Goal: Navigation & Orientation: Understand site structure

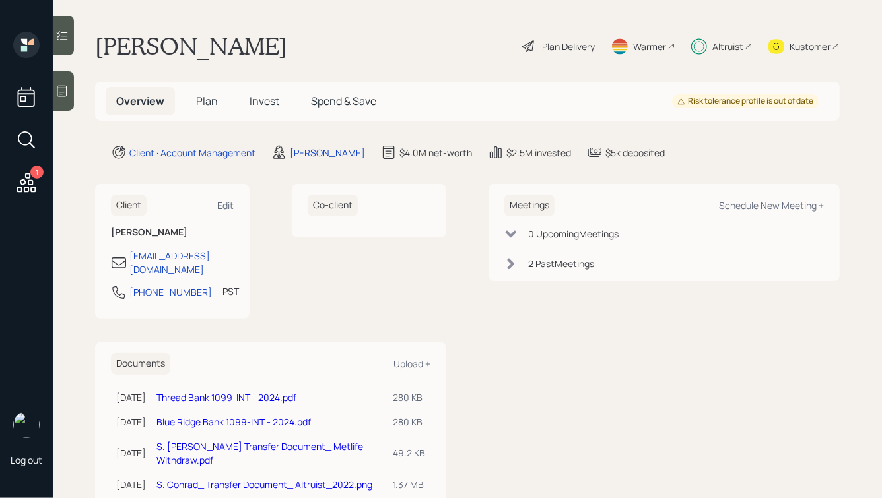
click at [207, 105] on span "Plan" at bounding box center [207, 101] width 22 height 15
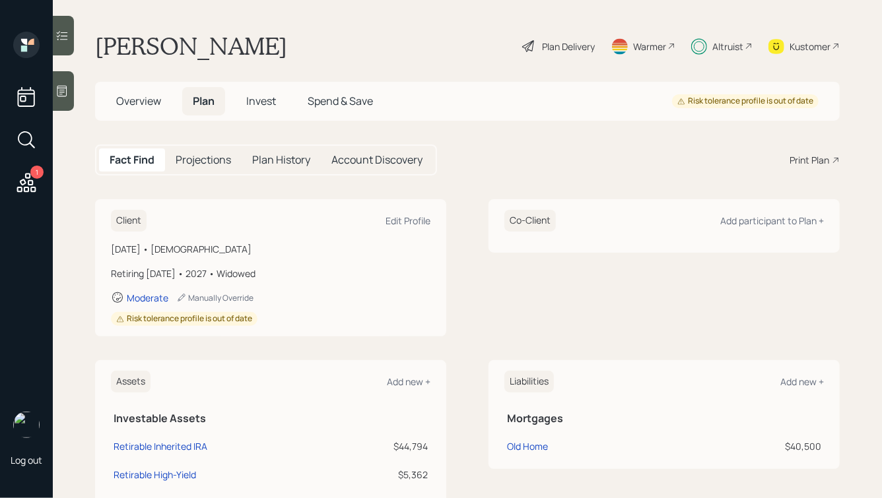
drag, startPoint x: 250, startPoint y: 259, endPoint x: 133, endPoint y: 174, distance: 143.7
click at [133, 174] on main "[PERSON_NAME] Plan Delivery Warmer Altruist Kustomer Overview Plan Invest Spend…" at bounding box center [467, 249] width 829 height 498
click at [133, 174] on div "Fact Find Projections Plan History Account Discovery" at bounding box center [266, 160] width 342 height 31
click at [726, 49] on div "Altruist" at bounding box center [727, 47] width 31 height 14
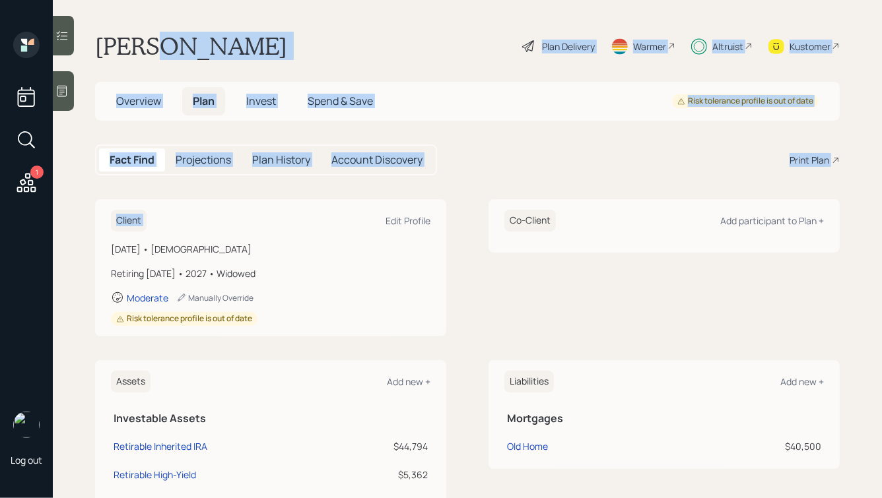
drag, startPoint x: 156, startPoint y: 42, endPoint x: 399, endPoint y: 186, distance: 283.3
click at [399, 186] on main "[PERSON_NAME] Plan Delivery Warmer Altruist Kustomer Overview Plan Invest Spend…" at bounding box center [467, 249] width 829 height 498
click at [472, 169] on div "Fact Find Projections Plan History Account Discovery Print Plan" at bounding box center [467, 160] width 745 height 31
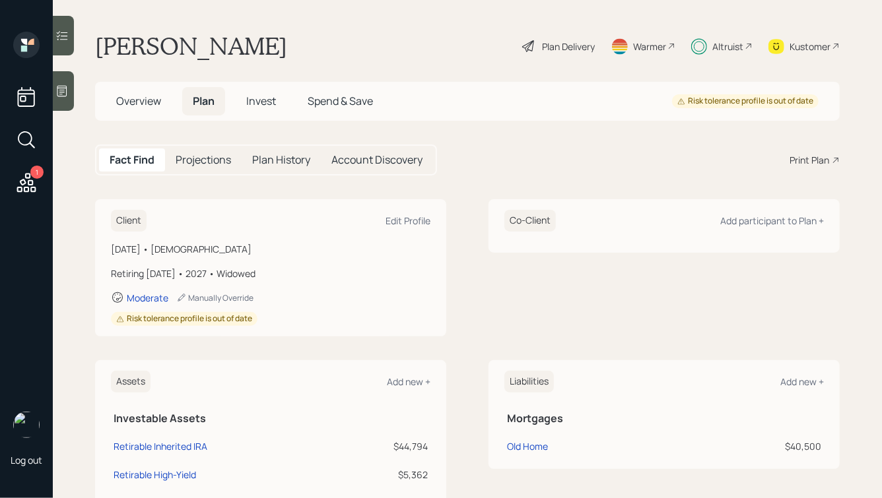
click at [264, 107] on span "Invest" at bounding box center [261, 101] width 30 height 15
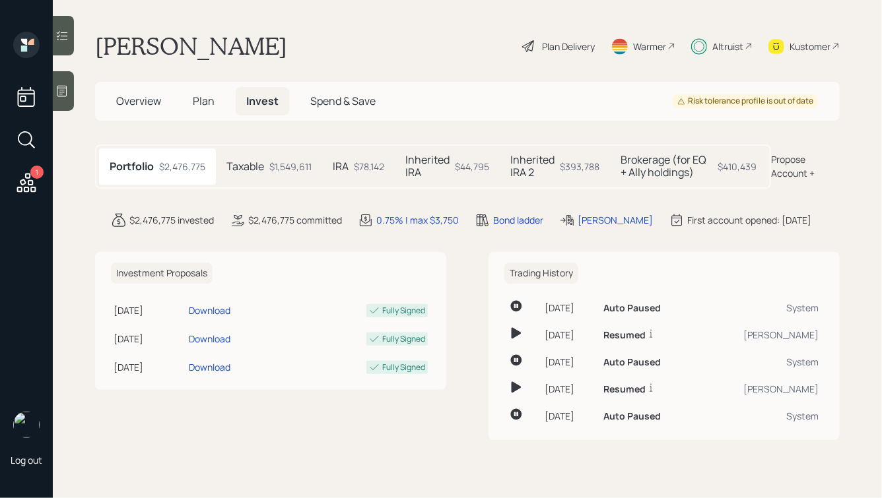
click at [331, 101] on span "Spend & Save" at bounding box center [342, 101] width 65 height 15
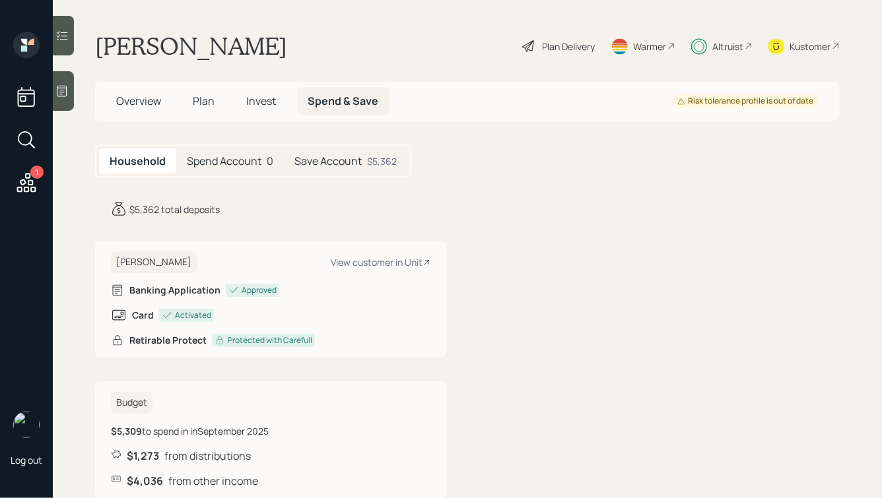
click at [236, 162] on h5 "Spend Account" at bounding box center [224, 161] width 75 height 13
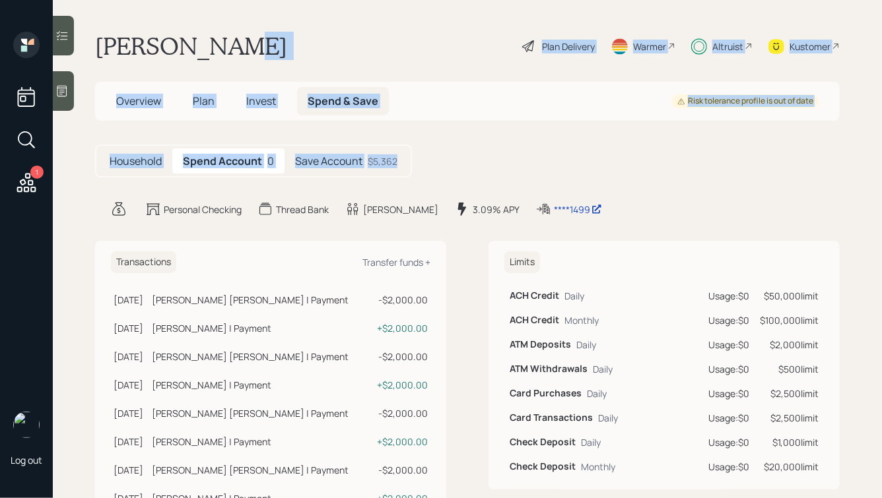
drag, startPoint x: 458, startPoint y: 167, endPoint x: 242, endPoint y: 34, distance: 253.4
click at [242, 34] on main "[PERSON_NAME] Plan Delivery Warmer Altruist Kustomer Overview Plan Invest Spend…" at bounding box center [467, 249] width 829 height 498
click at [242, 34] on div "[PERSON_NAME] Plan Delivery Warmer Altruist Kustomer" at bounding box center [467, 46] width 745 height 29
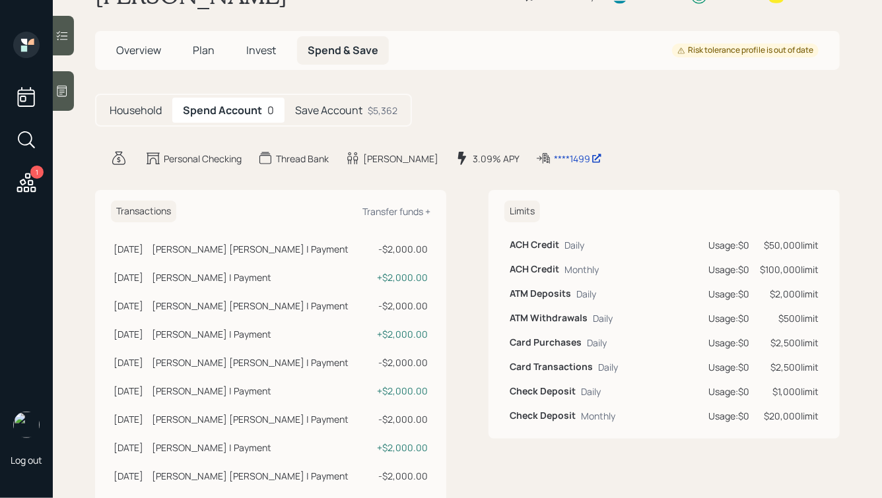
scroll to position [53, 0]
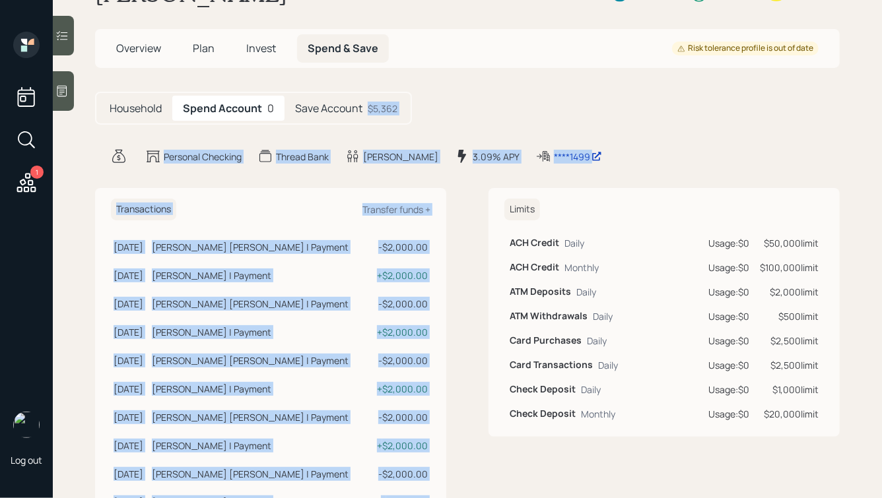
drag, startPoint x: 593, startPoint y: 165, endPoint x: 486, endPoint y: 87, distance: 132.3
click at [486, 86] on main "[PERSON_NAME] Plan Delivery Warmer Altruist Kustomer Overview Plan Invest Spend…" at bounding box center [467, 249] width 829 height 498
click at [486, 87] on main "[PERSON_NAME] Plan Delivery Warmer Altruist Kustomer Overview Plan Invest Spend…" at bounding box center [467, 249] width 829 height 498
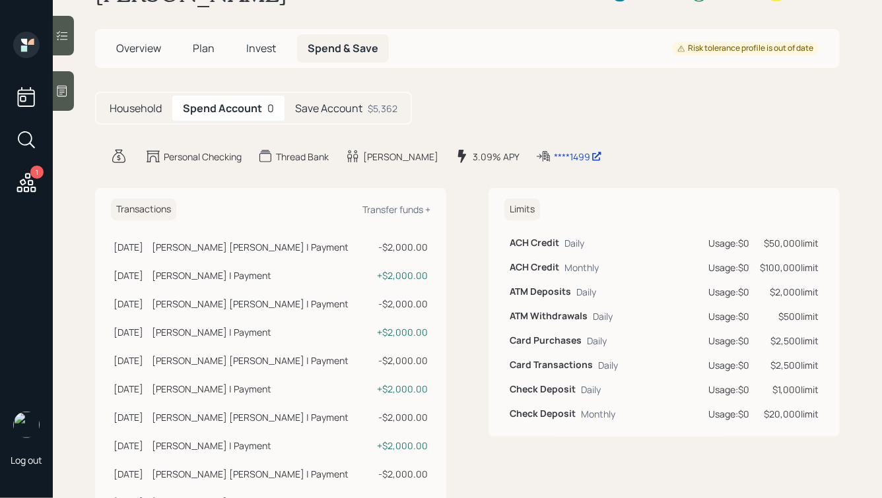
click at [349, 110] on h5 "Save Account" at bounding box center [328, 108] width 67 height 13
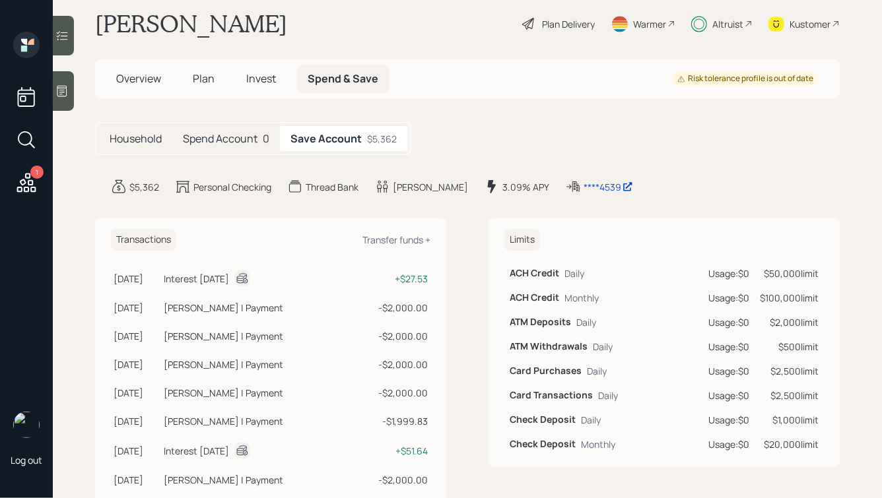
scroll to position [53, 0]
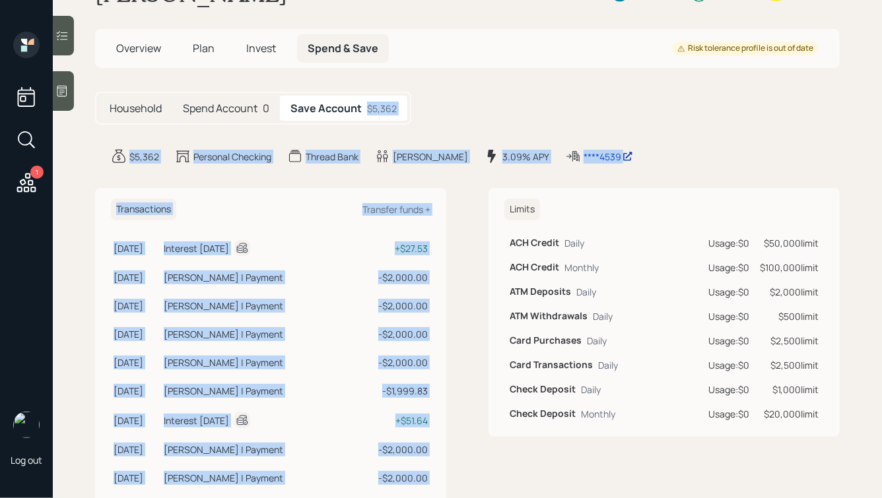
drag, startPoint x: 662, startPoint y: 181, endPoint x: 507, endPoint y: 75, distance: 187.5
click at [507, 75] on main "[PERSON_NAME] Plan Delivery Warmer Altruist Kustomer Overview Plan Invest Spend…" at bounding box center [467, 249] width 829 height 498
click at [587, 142] on main "[PERSON_NAME] Plan Delivery Warmer Altruist Kustomer Overview Plan Invest Spend…" at bounding box center [467, 249] width 829 height 498
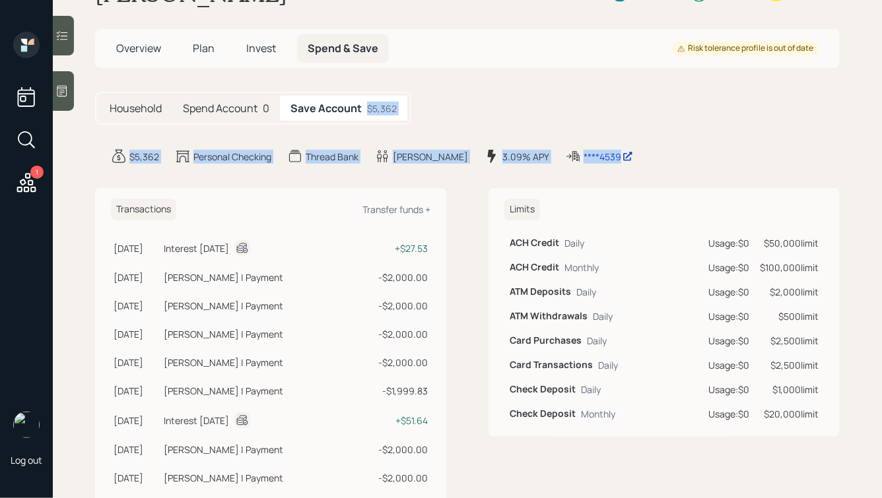
drag, startPoint x: 648, startPoint y: 158, endPoint x: 510, endPoint y: 80, distance: 158.5
click at [510, 80] on main "[PERSON_NAME] Plan Delivery Warmer Altruist Kustomer Overview Plan Invest Spend…" at bounding box center [467, 249] width 829 height 498
click at [573, 121] on div "Household Spend Account 0 Save Account $5,362" at bounding box center [467, 108] width 745 height 33
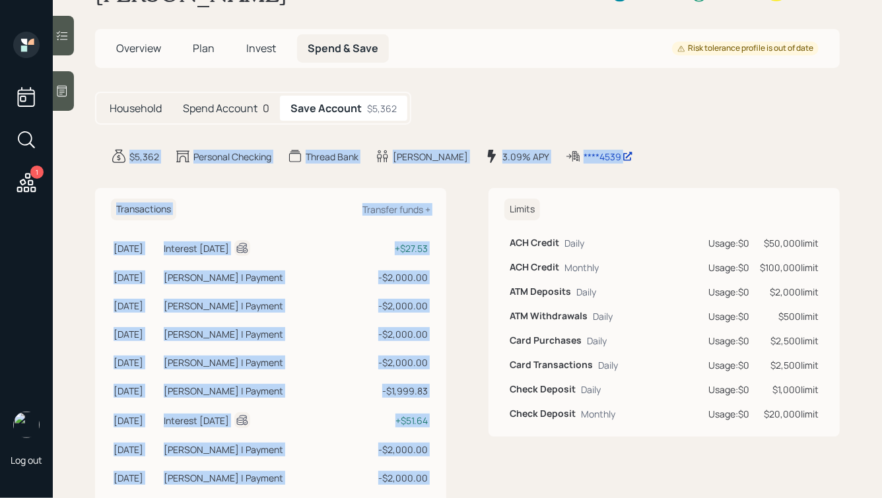
drag, startPoint x: 640, startPoint y: 178, endPoint x: 540, endPoint y: 110, distance: 121.1
click at [540, 110] on main "[PERSON_NAME] Plan Delivery Warmer Altruist Kustomer Overview Plan Invest Spend…" at bounding box center [467, 249] width 829 height 498
click at [590, 127] on main "[PERSON_NAME] Plan Delivery Warmer Altruist Kustomer Overview Plan Invest Spend…" at bounding box center [467, 249] width 829 height 498
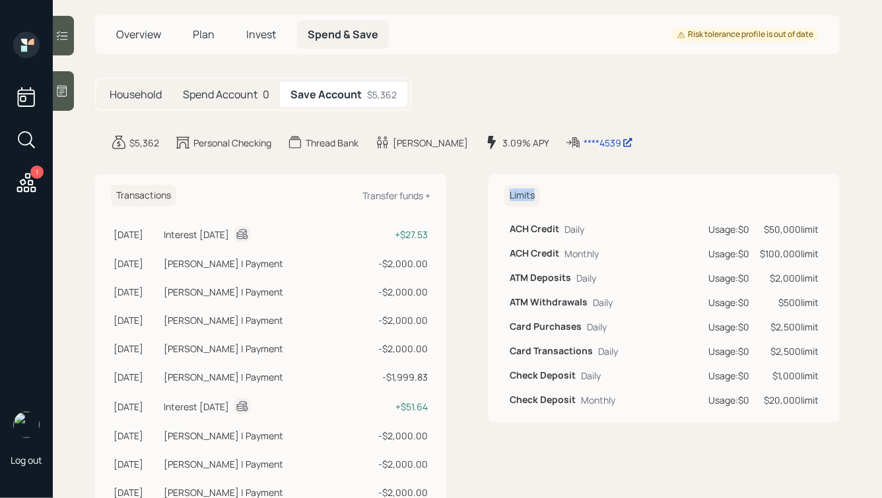
drag, startPoint x: 505, startPoint y: 202, endPoint x: 745, endPoint y: 495, distance: 379.1
click at [745, 495] on div "Limits ACH Credit Daily Usage: $0 $50,000 limit ACH Credit Monthly Usage: $0 $1…" at bounding box center [664, 489] width 351 height 631
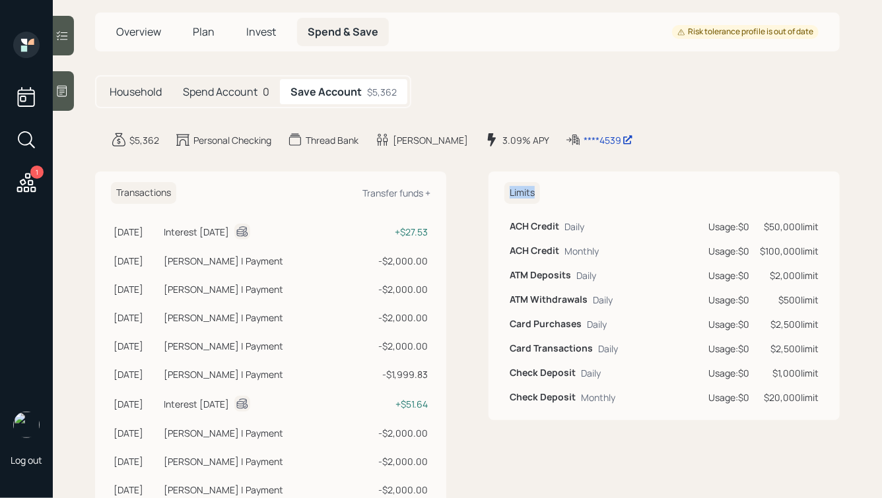
click at [760, 421] on div "Limits ACH Credit Daily Usage: $0 $50,000 limit ACH Credit Monthly Usage: $0 $1…" at bounding box center [664, 487] width 351 height 631
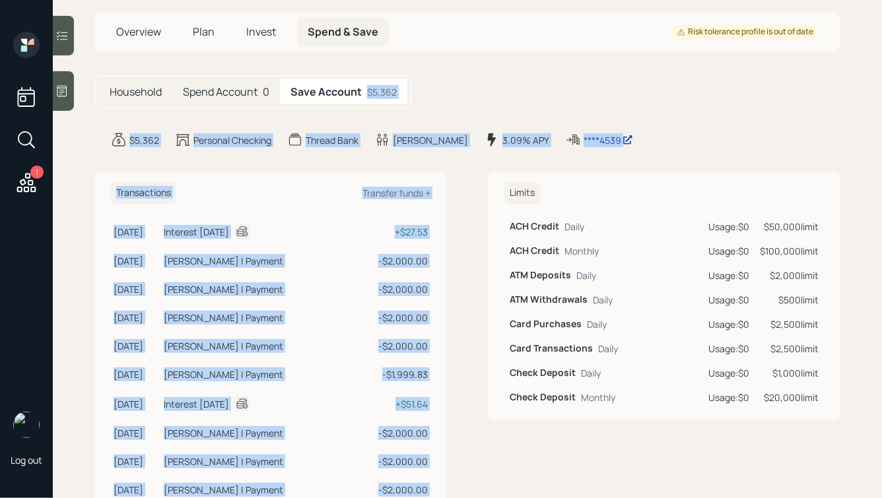
drag, startPoint x: 631, startPoint y: 166, endPoint x: 471, endPoint y: 71, distance: 185.0
click at [471, 71] on main "[PERSON_NAME] Plan Delivery Warmer Altruist Kustomer Overview Plan Invest Spend…" at bounding box center [467, 249] width 829 height 498
